Goal: Task Accomplishment & Management: Complete application form

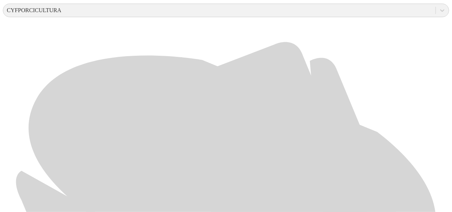
scroll to position [275, 0]
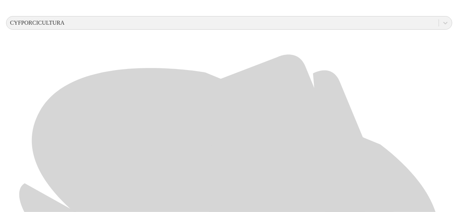
scroll to position [0, 0]
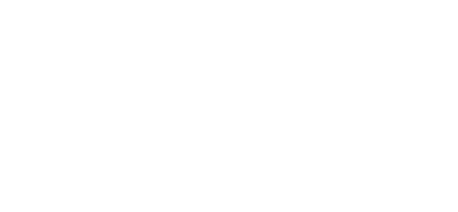
type input "[DATE]"
paste input "[DATE]"
type input "[DATE]"
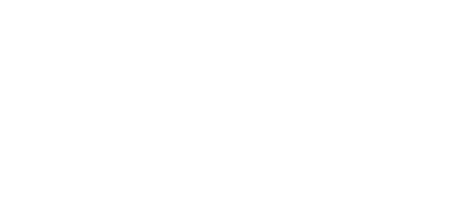
paste input "[DATE]"
type input "[DATE]"
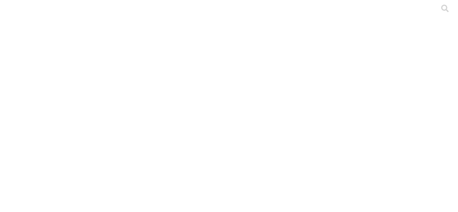
paste input "[DATE]"
type input "[DATE]"
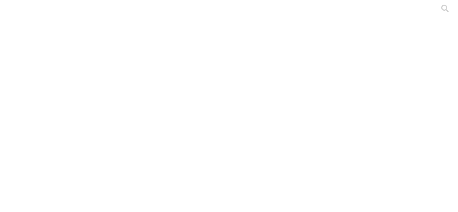
paste input "[DATE]"
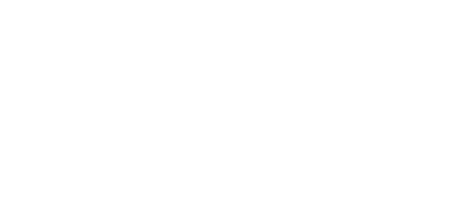
type input "[DATE]"
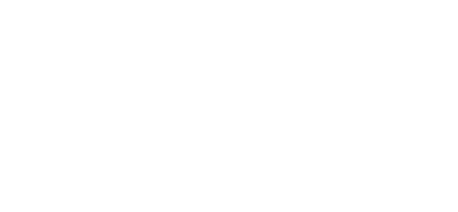
type input "[DATE]"
paste input "[DATE]"
type input "[DATE]"
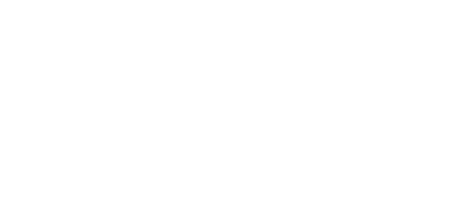
paste input "[DATE]"
type input "[DATE]"
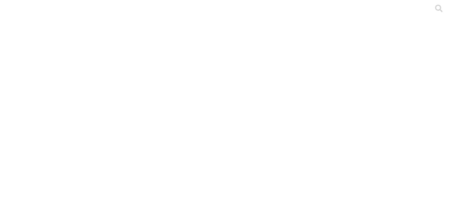
click at [171, 104] on div at bounding box center [229, 106] width 452 height 212
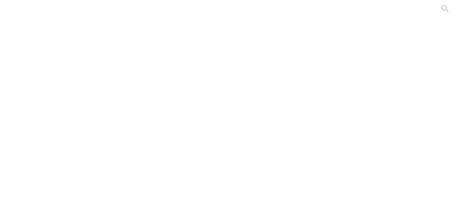
paste input "[DATE]"
type input "[DATE]"
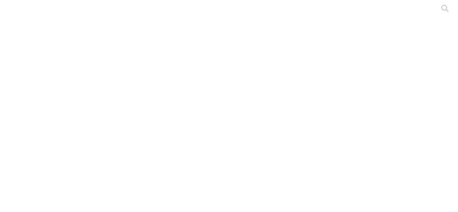
type input "[DATE]"
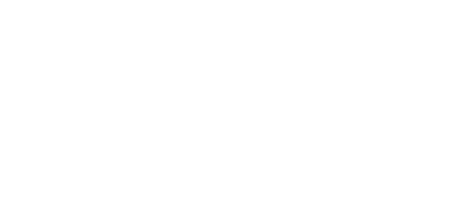
drag, startPoint x: 331, startPoint y: 110, endPoint x: 230, endPoint y: 116, distance: 100.4
type input "[DATE]"
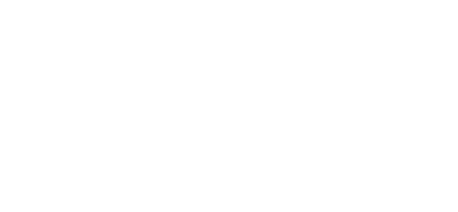
paste input "[DATE]"
type input "[DATE]"
paste input "[DATE]"
type input "[DATE]"
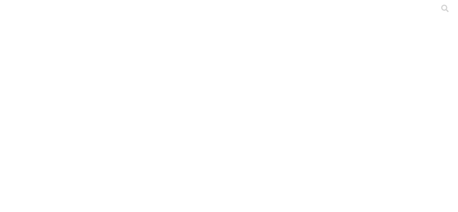
paste input "[DATE]"
type input "[DATE]"
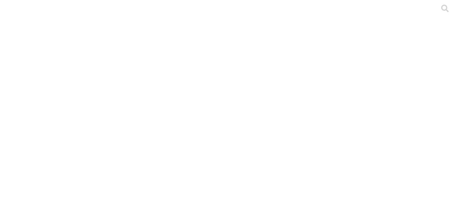
paste input "[DATE]"
type input "[DATE]"
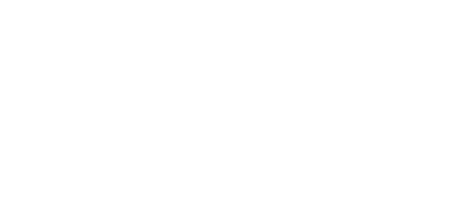
drag, startPoint x: 333, startPoint y: 115, endPoint x: 232, endPoint y: 124, distance: 101.7
type input "[DATE]"
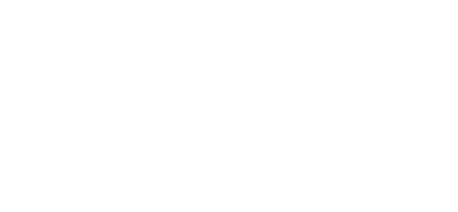
paste input "[DATE]"
type input "[DATE]"
paste input "[DATE]"
type input "[DATE]"
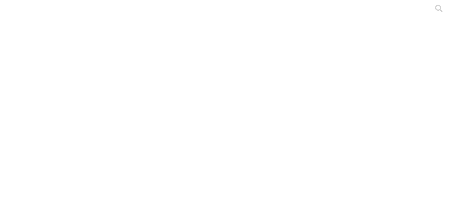
drag, startPoint x: 85, startPoint y: 180, endPoint x: 199, endPoint y: 59, distance: 166.3
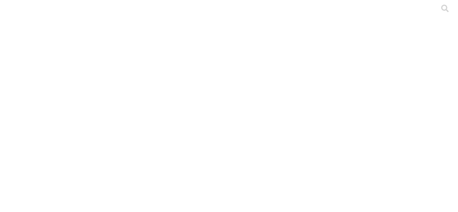
paste input "[DATE]"
type input "[DATE]"
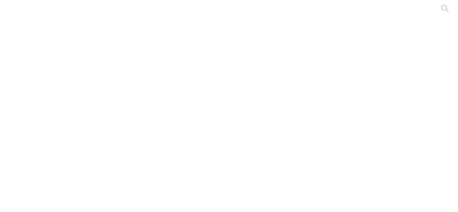
paste input "[DATE]"
type input "[DATE]"
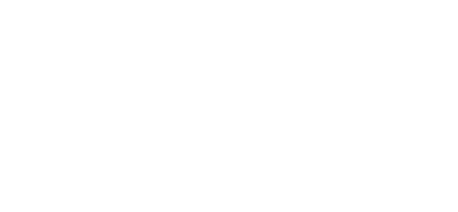
drag, startPoint x: 317, startPoint y: 108, endPoint x: 234, endPoint y: 108, distance: 82.7
type input "[DATE]"
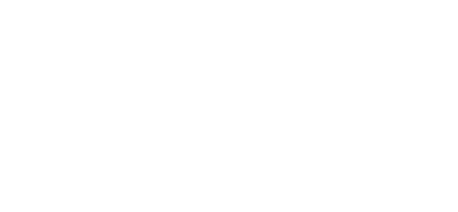
paste input "[DATE]"
type input "[DATE]"
paste input "[DATE]"
type input "[DATE]"
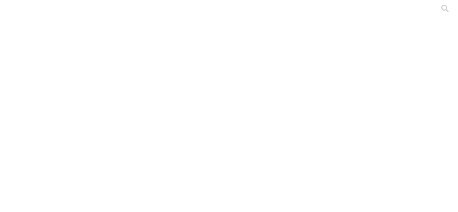
paste input "[DATE]"
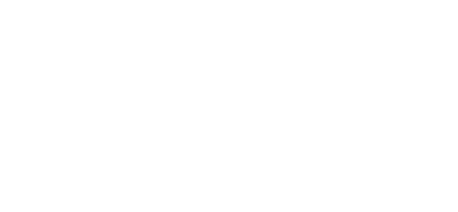
type input "[DATE]"
